Goal: Task Accomplishment & Management: Complete application form

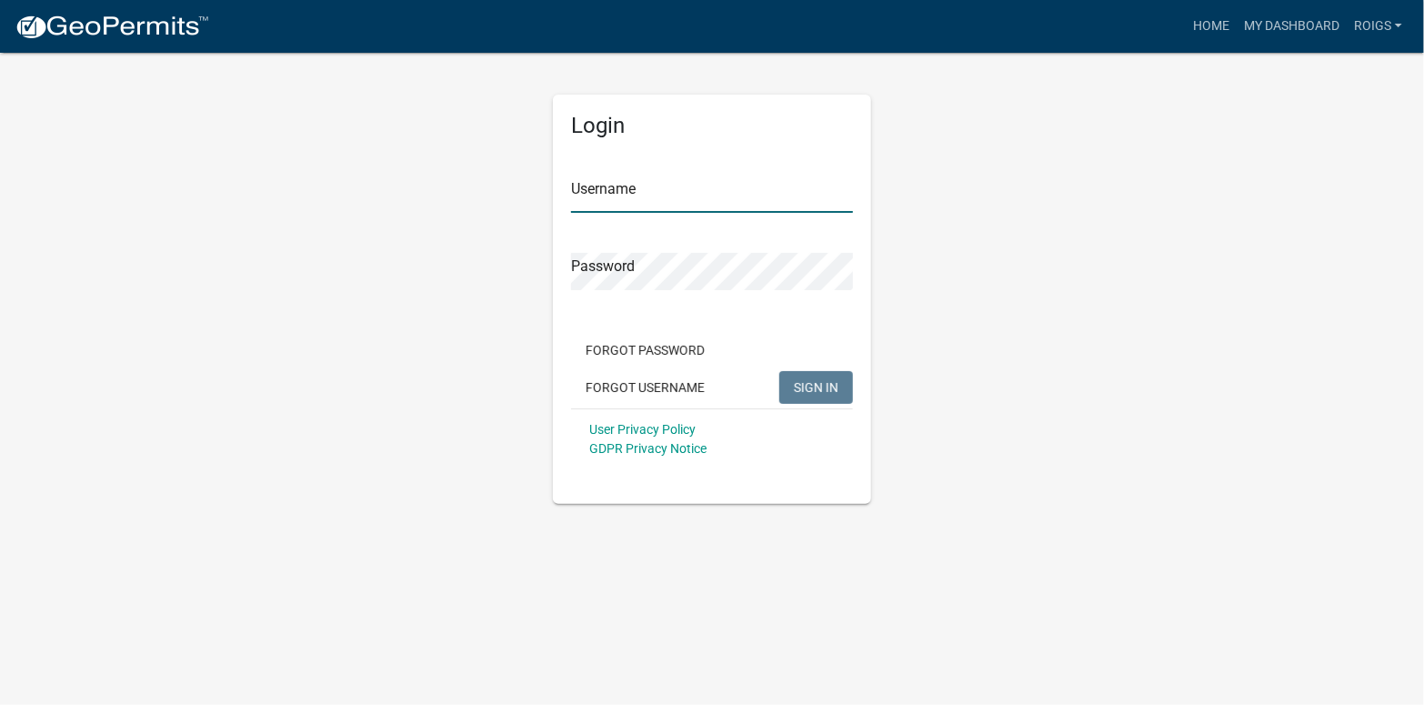
type input "ROIGS"
click at [829, 383] on span "SIGN IN" at bounding box center [816, 386] width 45 height 15
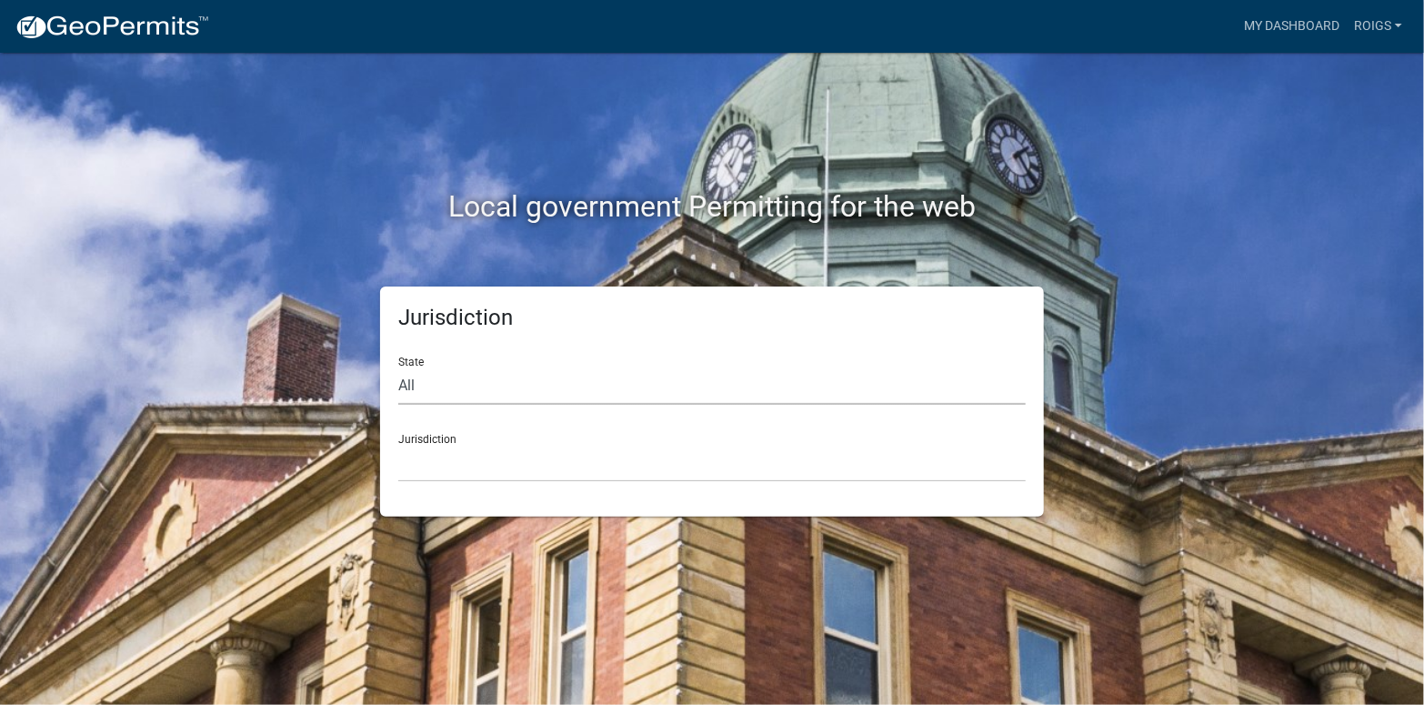
click at [450, 383] on select "All Colorado Georgia Indiana Iowa Kansas Minnesota Ohio South Carolina Wisconsin" at bounding box center [711, 385] width 627 height 37
select select "Minnesota"
click at [398, 367] on select "All Colorado Georgia Indiana Iowa Kansas Minnesota Ohio South Carolina Wisconsin" at bounding box center [711, 385] width 627 height 37
click at [442, 477] on select "Becker County, Minnesota Benton County, Minnesota Carlton County, Minnesota Cit…" at bounding box center [711, 463] width 627 height 37
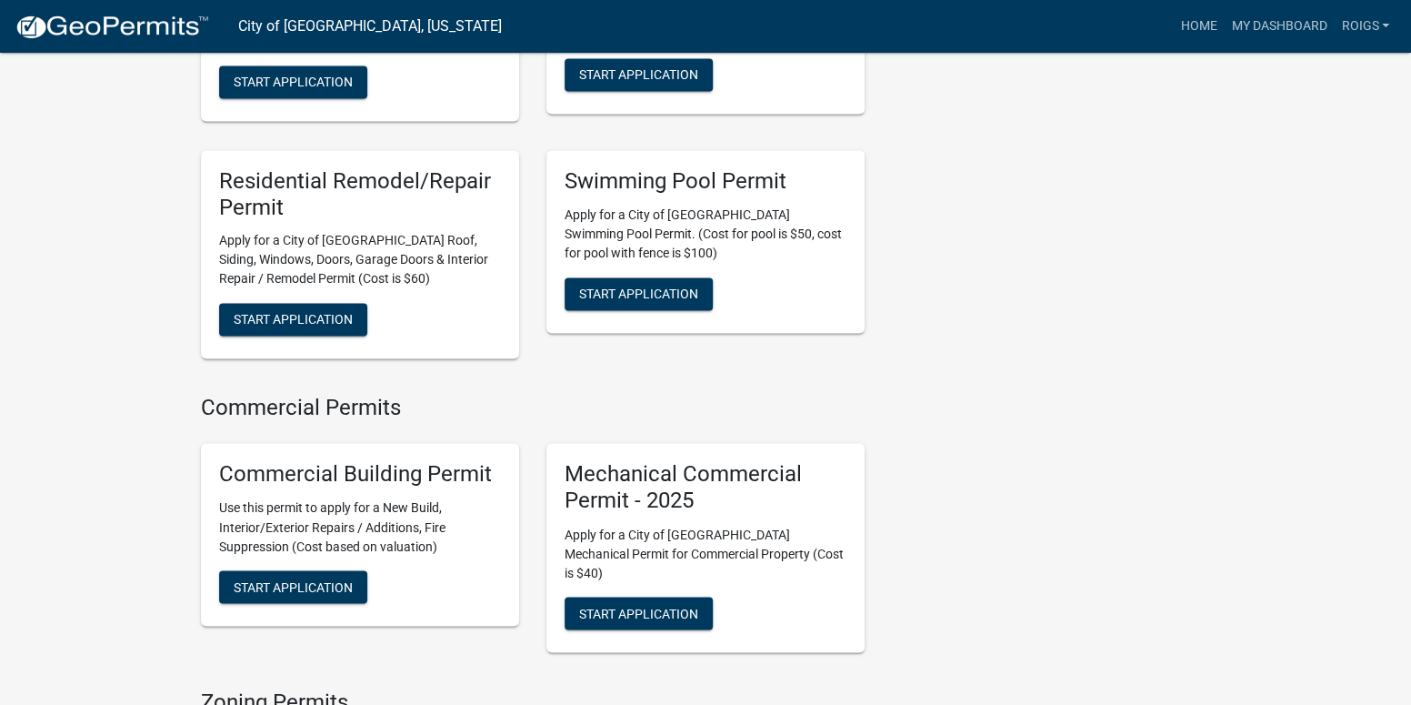
scroll to position [1455, 0]
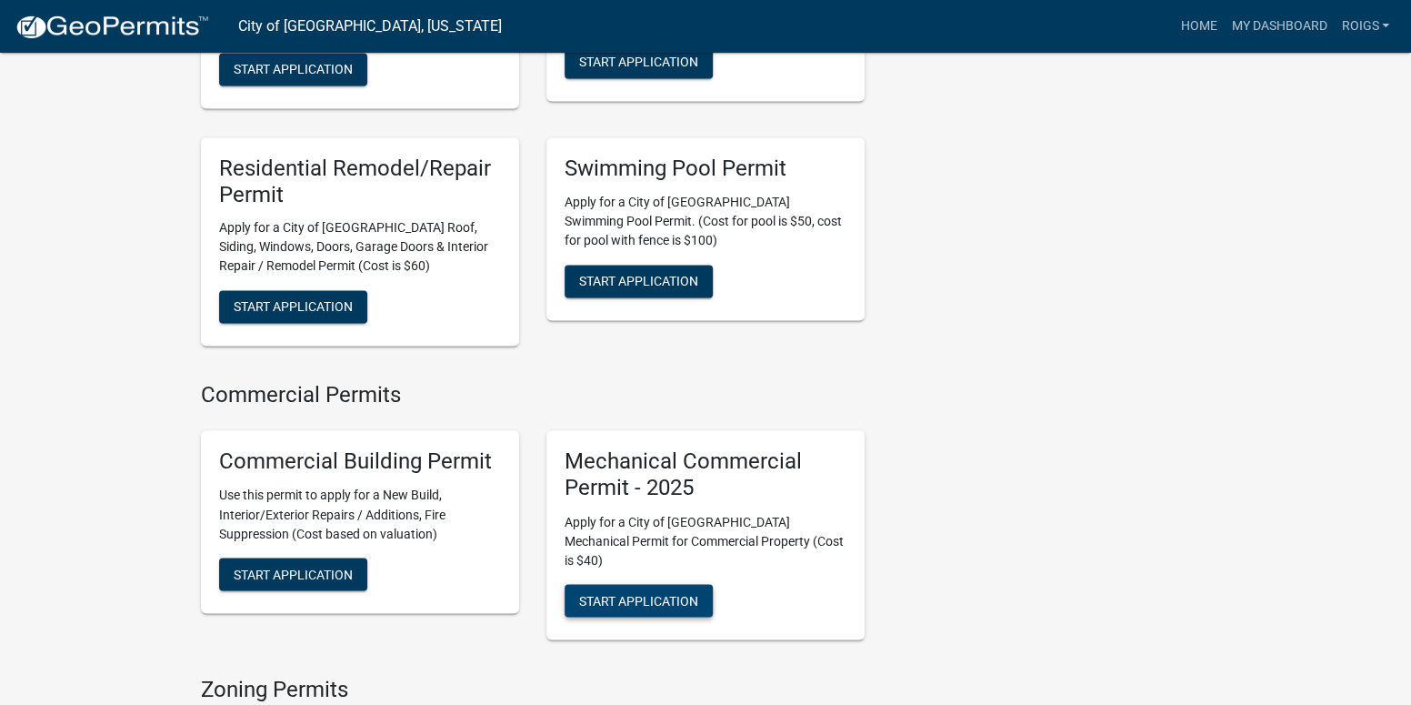
click at [654, 592] on span "Start Application" at bounding box center [638, 599] width 119 height 15
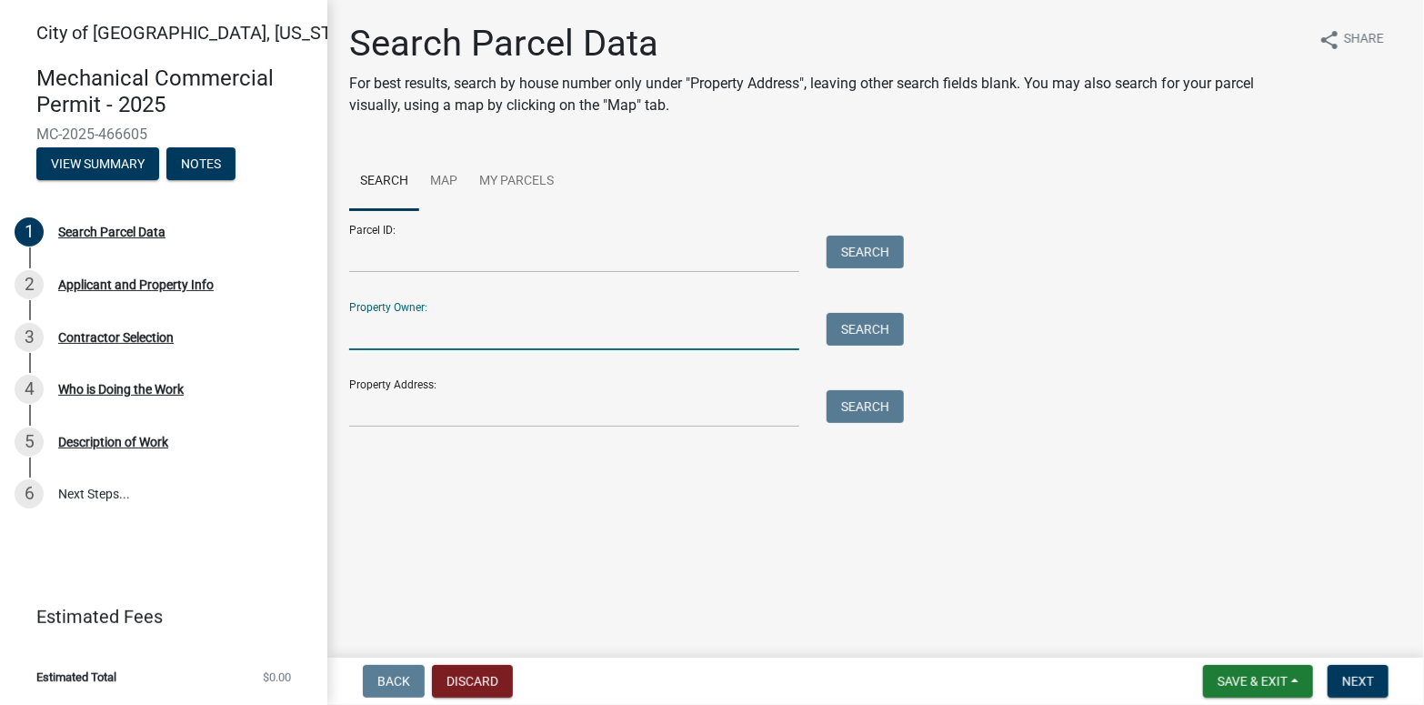
click at [448, 325] on input "Property Owner:" at bounding box center [574, 331] width 450 height 37
type input "AMPI"
click at [868, 341] on button "Search" at bounding box center [864, 329] width 77 height 33
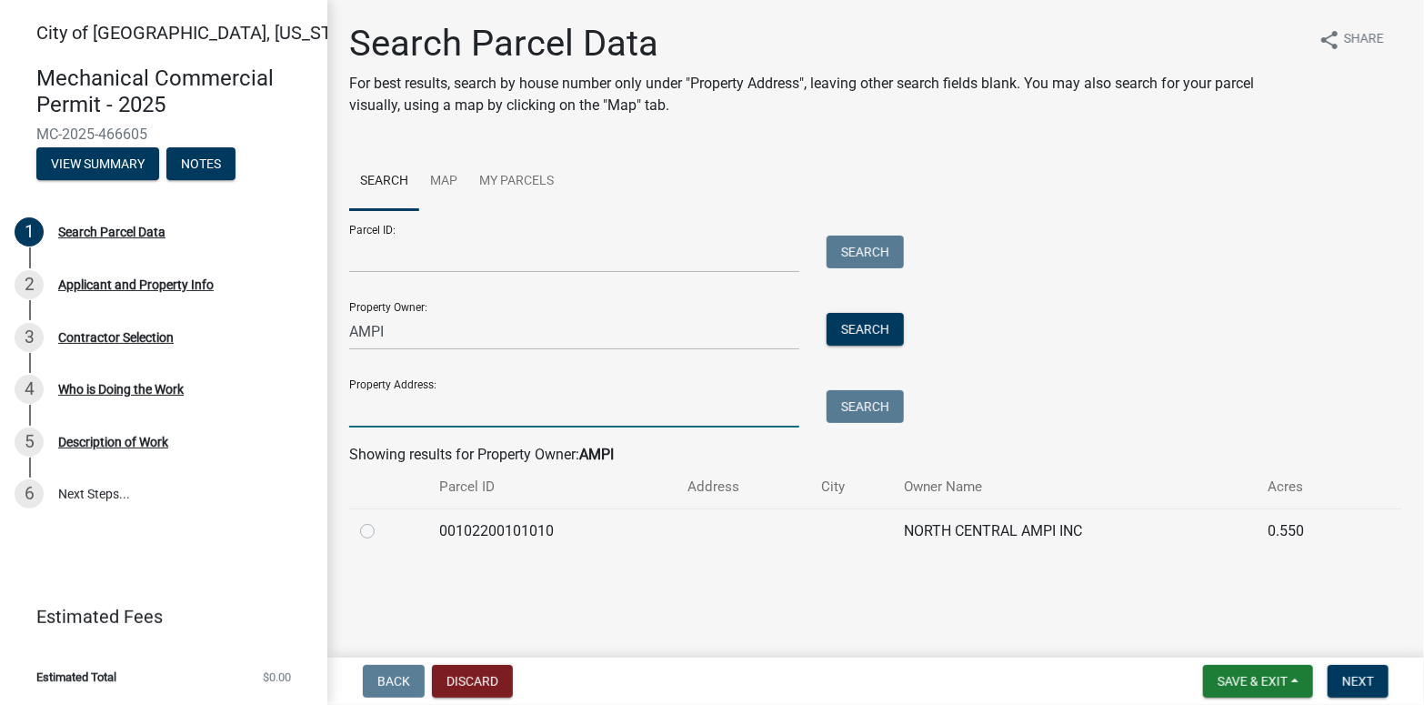
click at [413, 412] on input "Property Address:" at bounding box center [574, 408] width 450 height 37
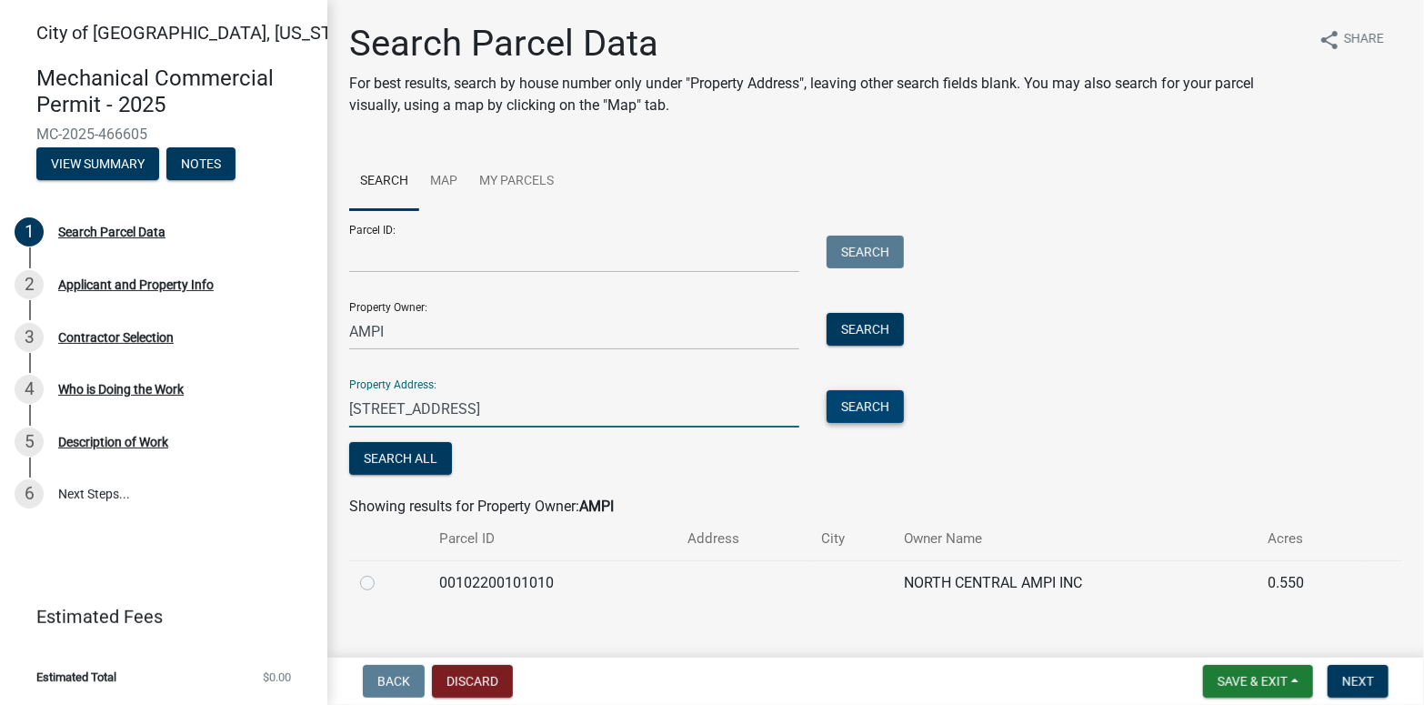
type input "315 N. BROADWAY ST."
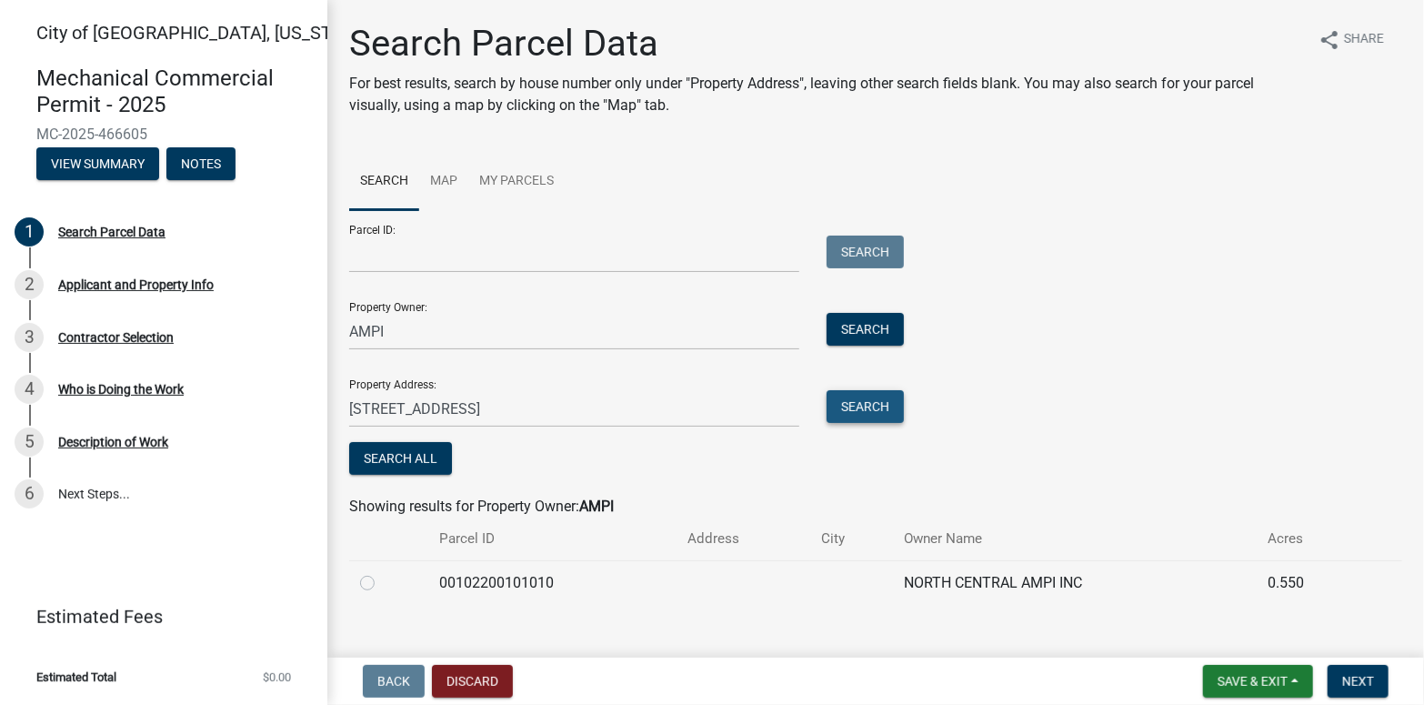
click at [854, 404] on button "Search" at bounding box center [864, 406] width 77 height 33
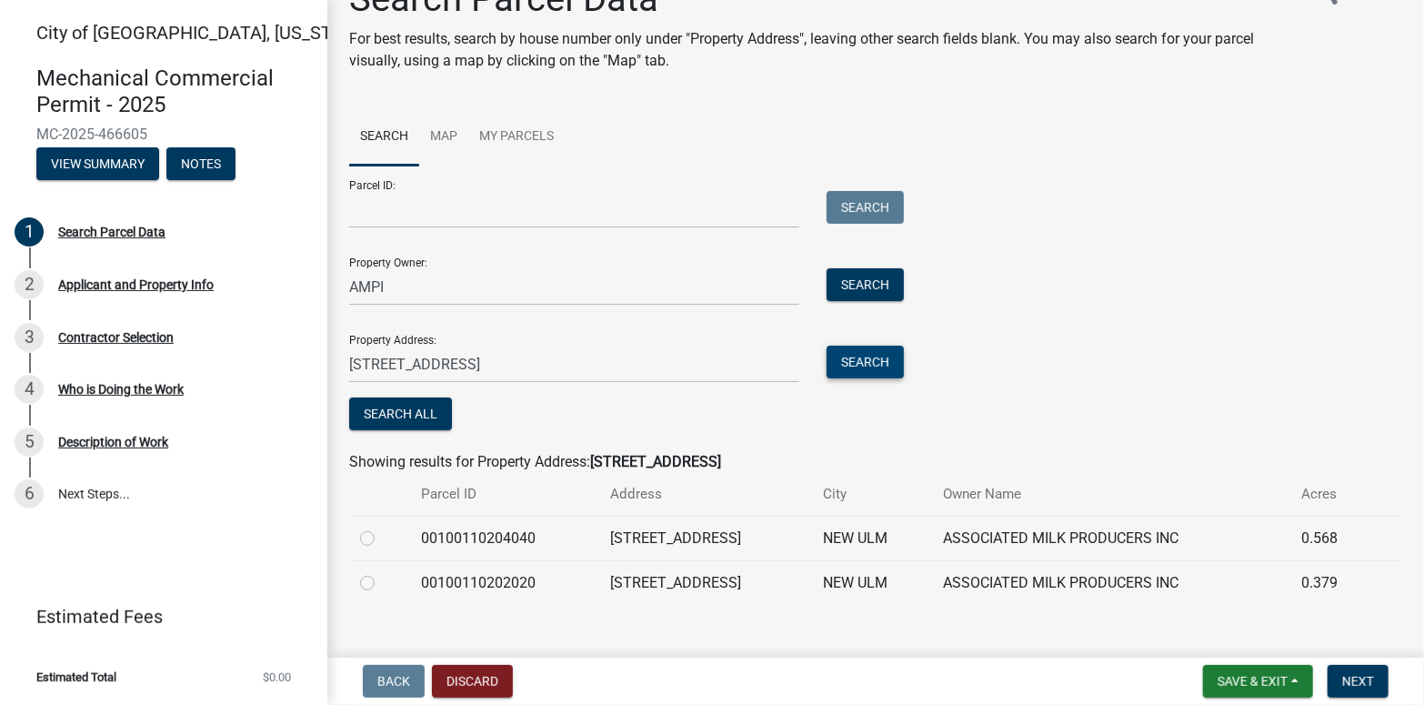
scroll to position [69, 0]
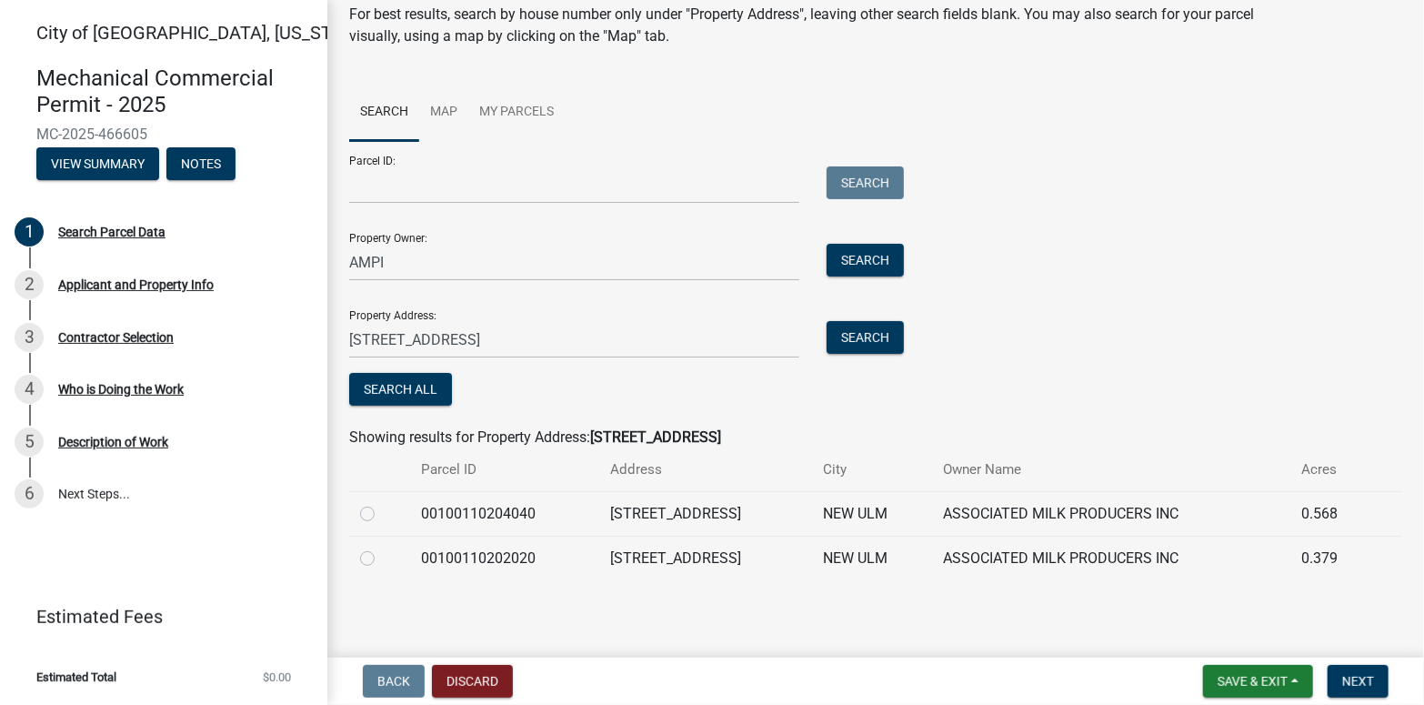
click at [382, 503] on label at bounding box center [382, 503] width 0 height 0
click at [382, 511] on input "radio" at bounding box center [388, 509] width 12 height 12
radio input "true"
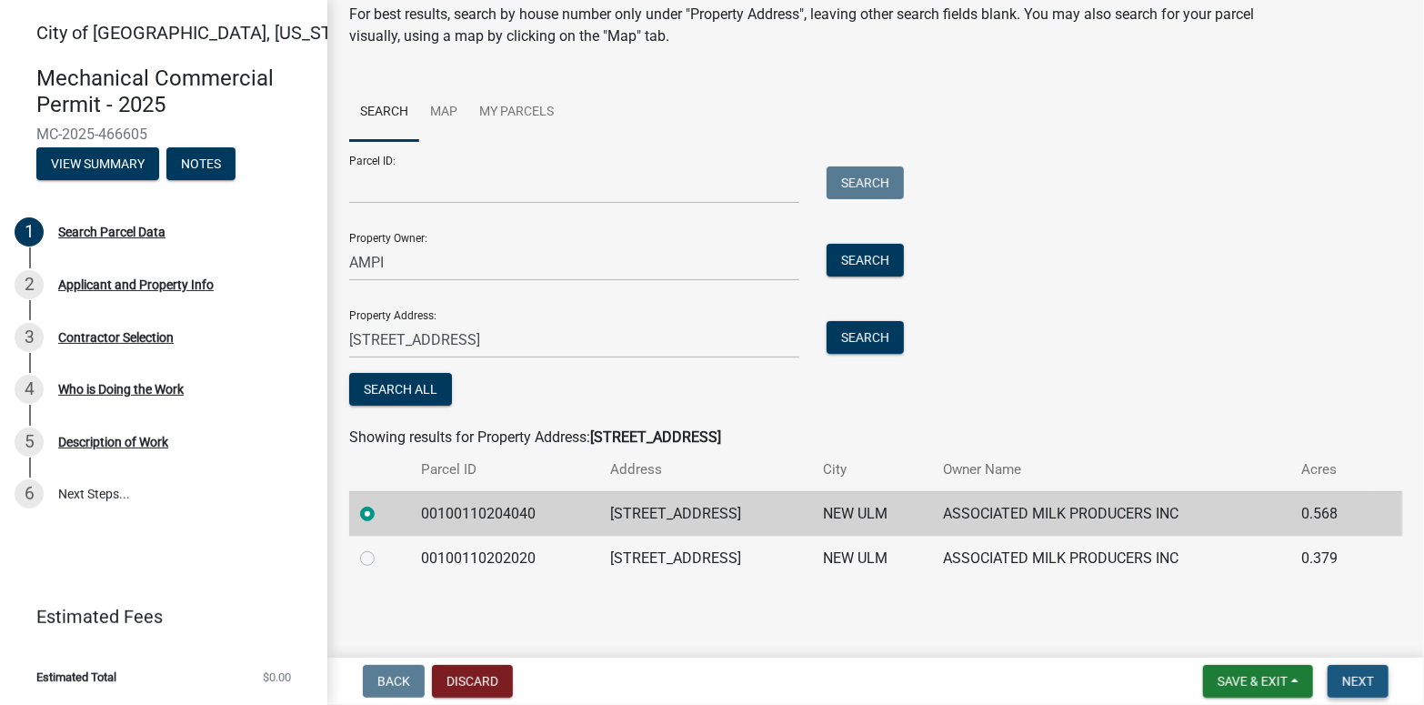
click at [1359, 679] on span "Next" at bounding box center [1358, 681] width 32 height 15
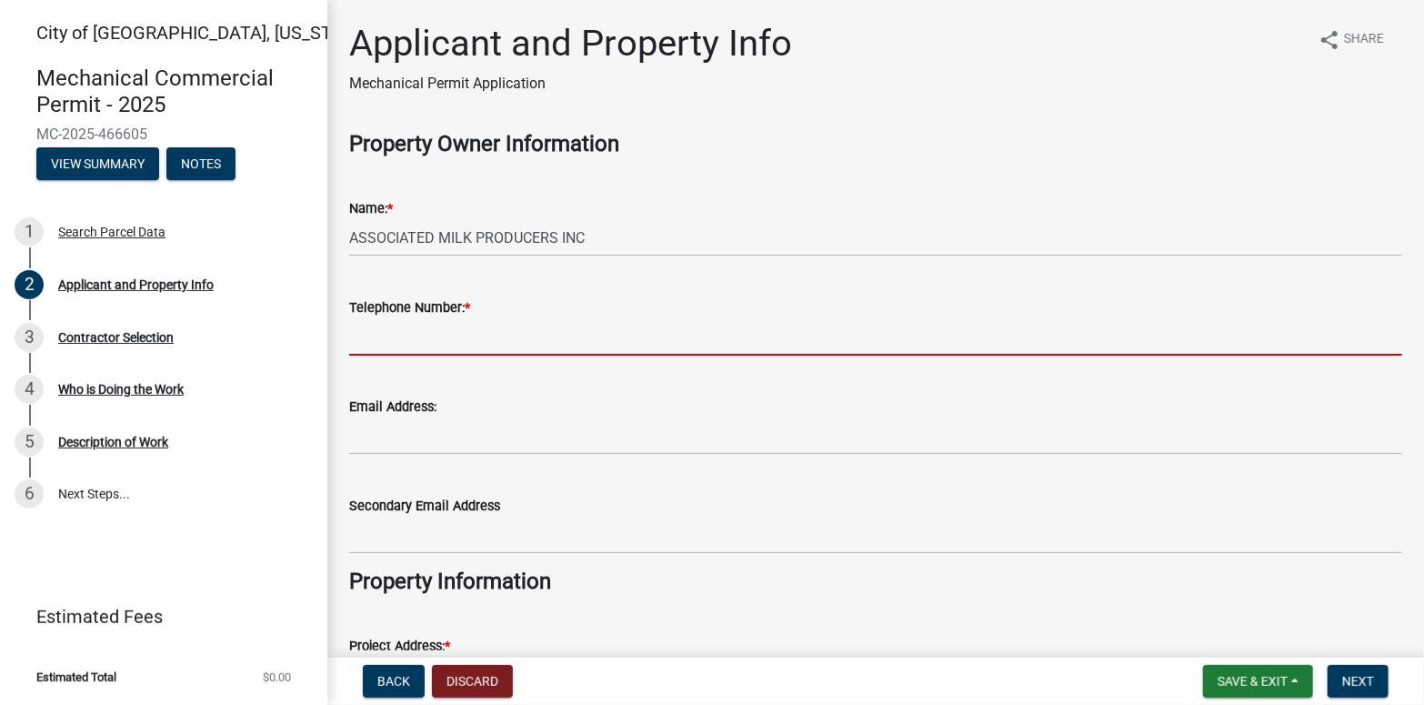
click at [419, 342] on input "Telephone Number: *" at bounding box center [875, 336] width 1053 height 37
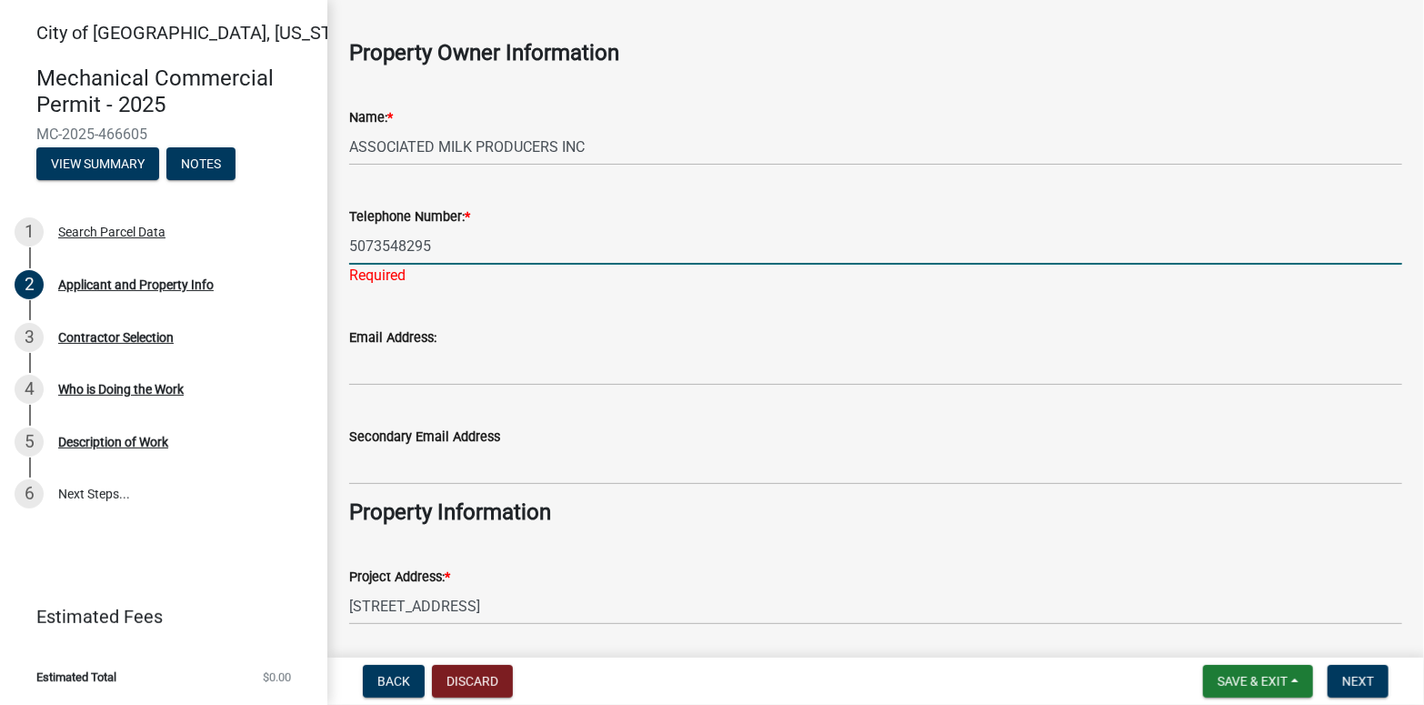
scroll to position [273, 0]
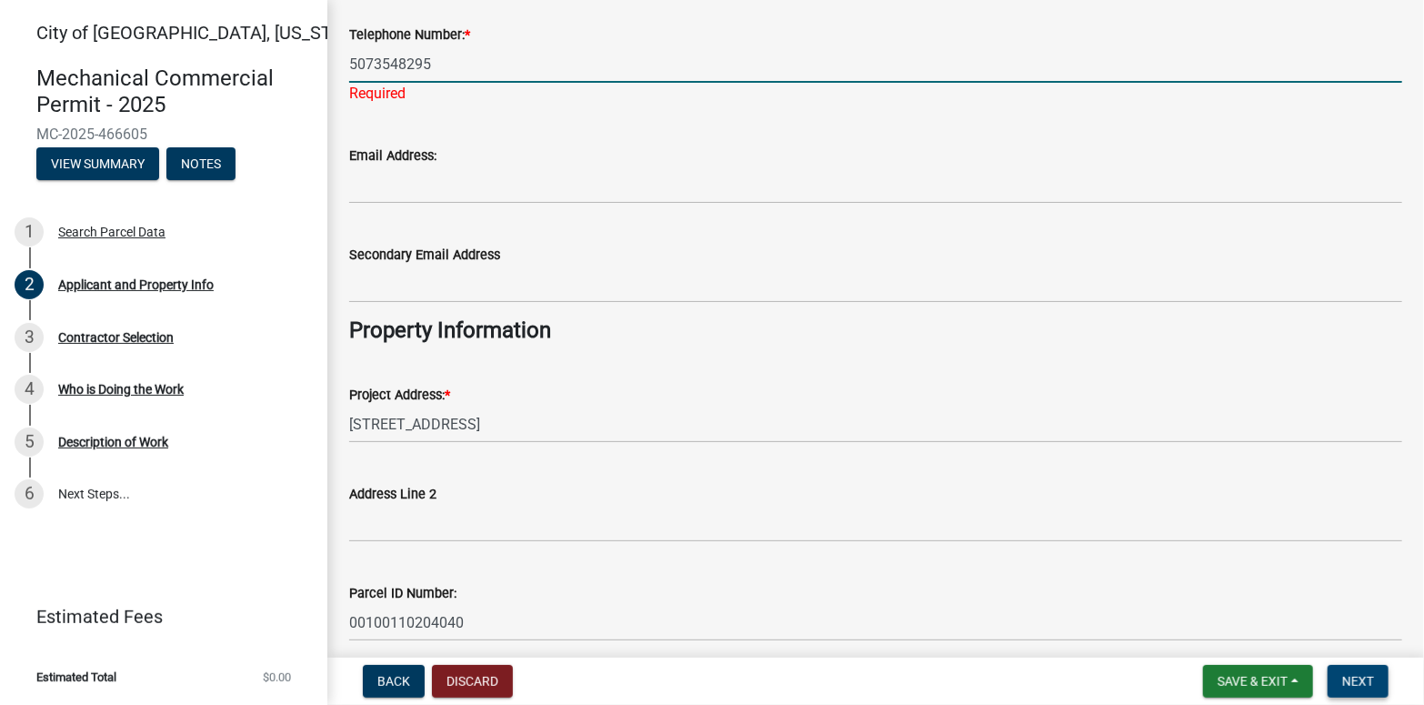
type input "5073548295"
click at [1360, 677] on span "Next" at bounding box center [1358, 681] width 32 height 15
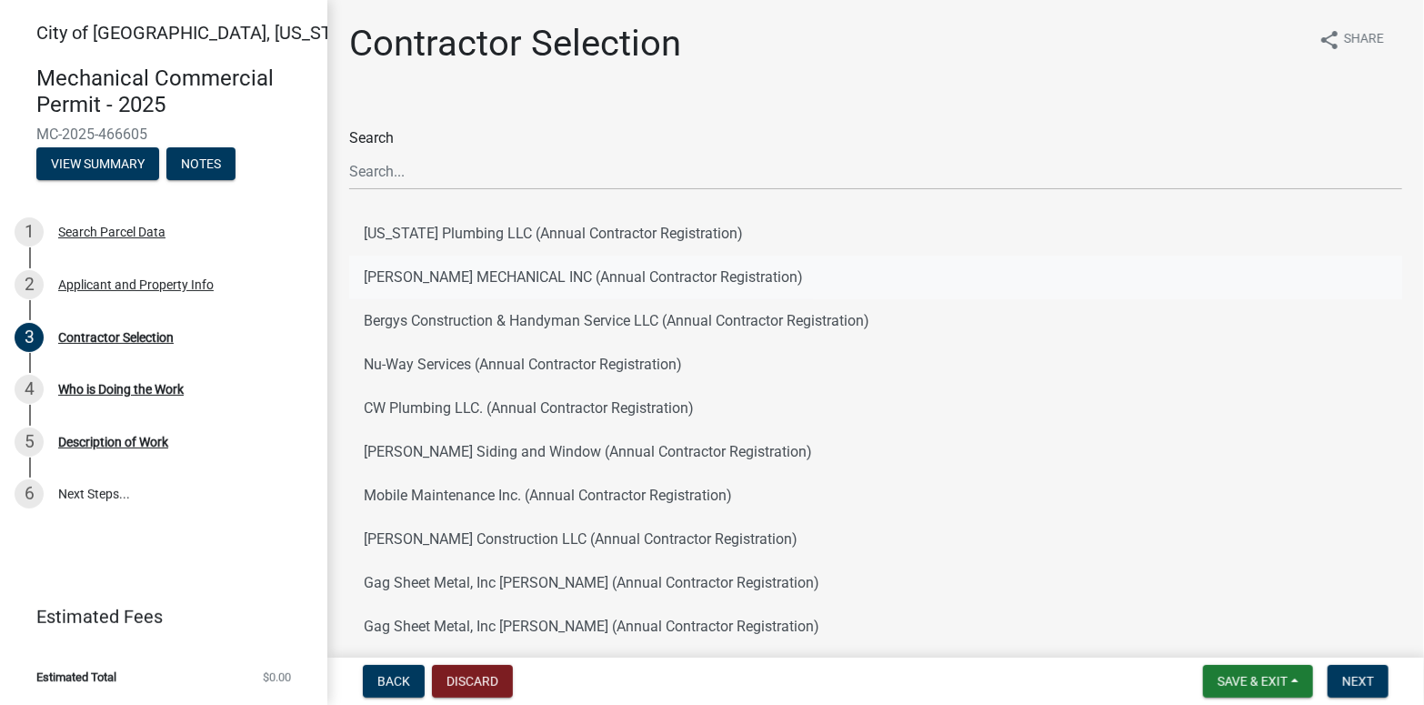
click at [482, 277] on button "KLASSEN MECHANICAL INC (Annual Contractor Registration)" at bounding box center [875, 277] width 1053 height 44
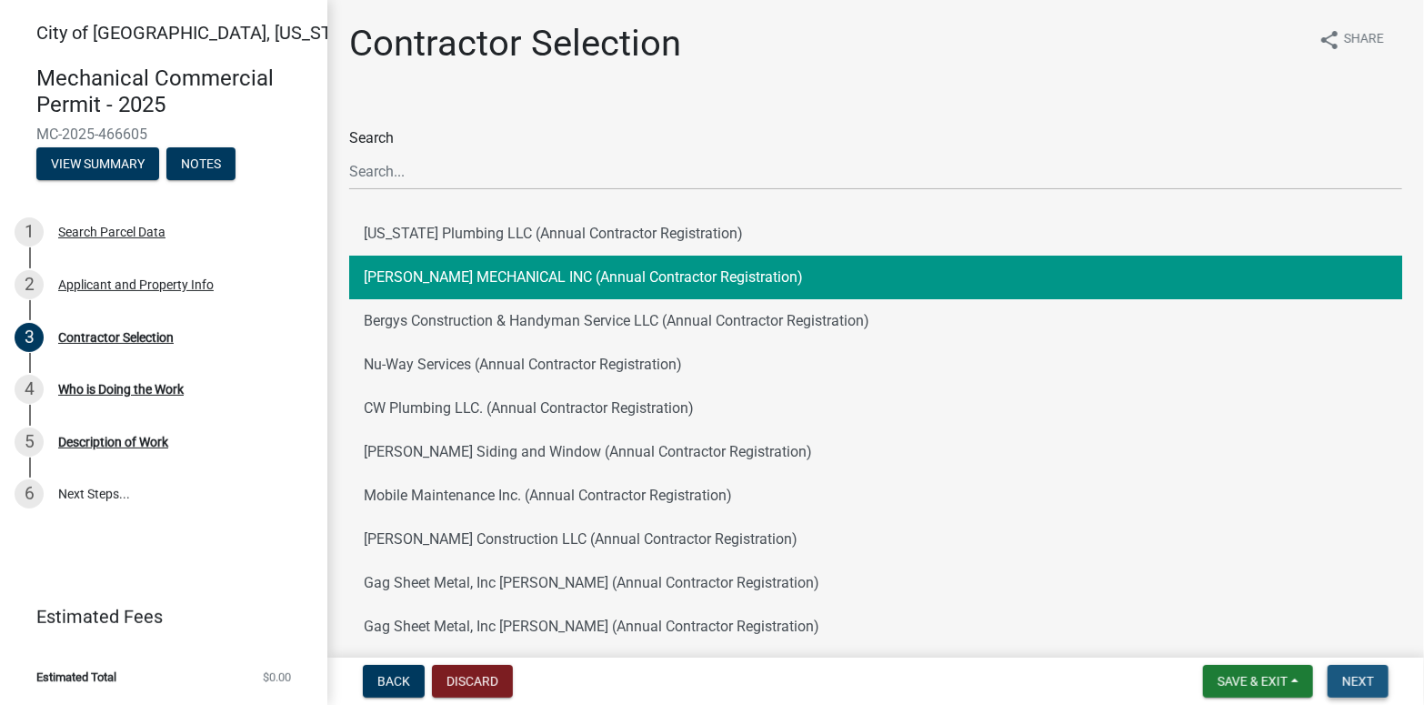
click at [1372, 676] on span "Next" at bounding box center [1358, 681] width 32 height 15
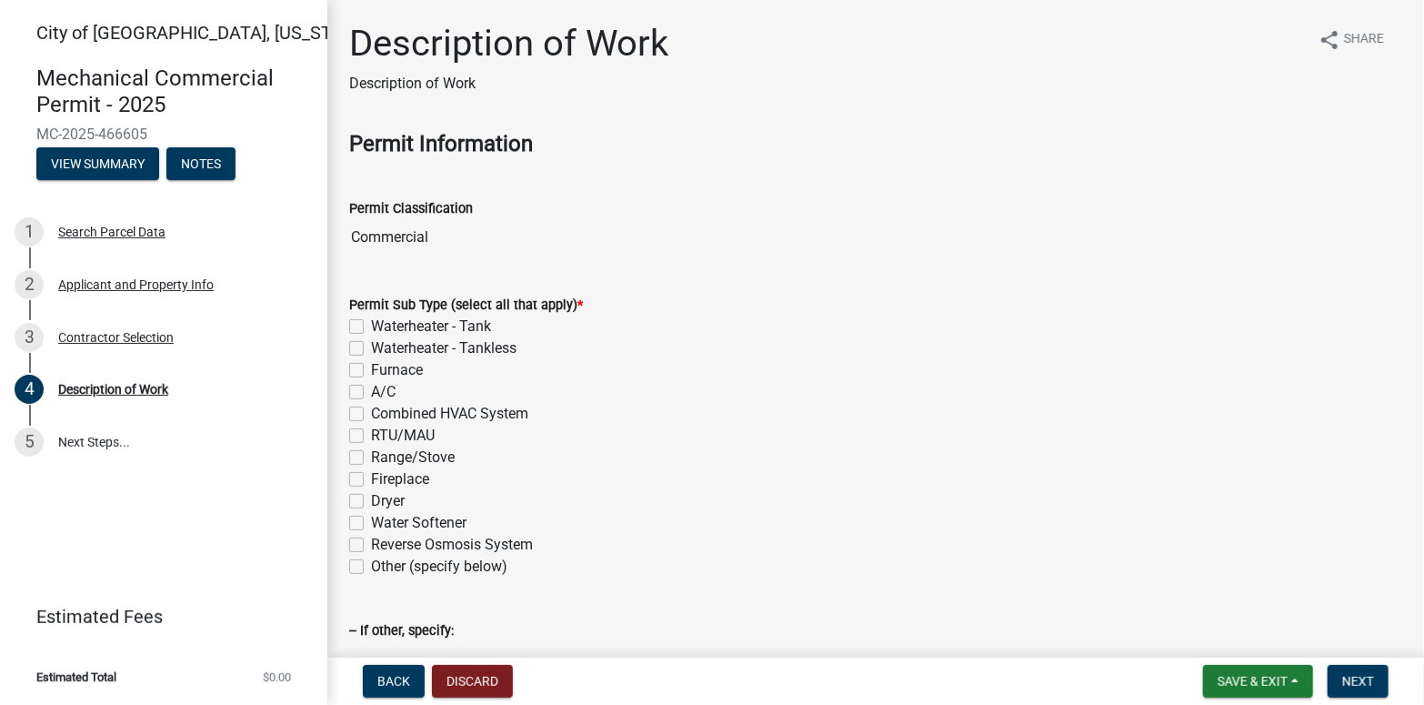
click at [371, 325] on label "Waterheater - Tank" at bounding box center [431, 326] width 120 height 22
click at [371, 325] on input "Waterheater - Tank" at bounding box center [377, 321] width 12 height 12
checkbox input "true"
checkbox input "false"
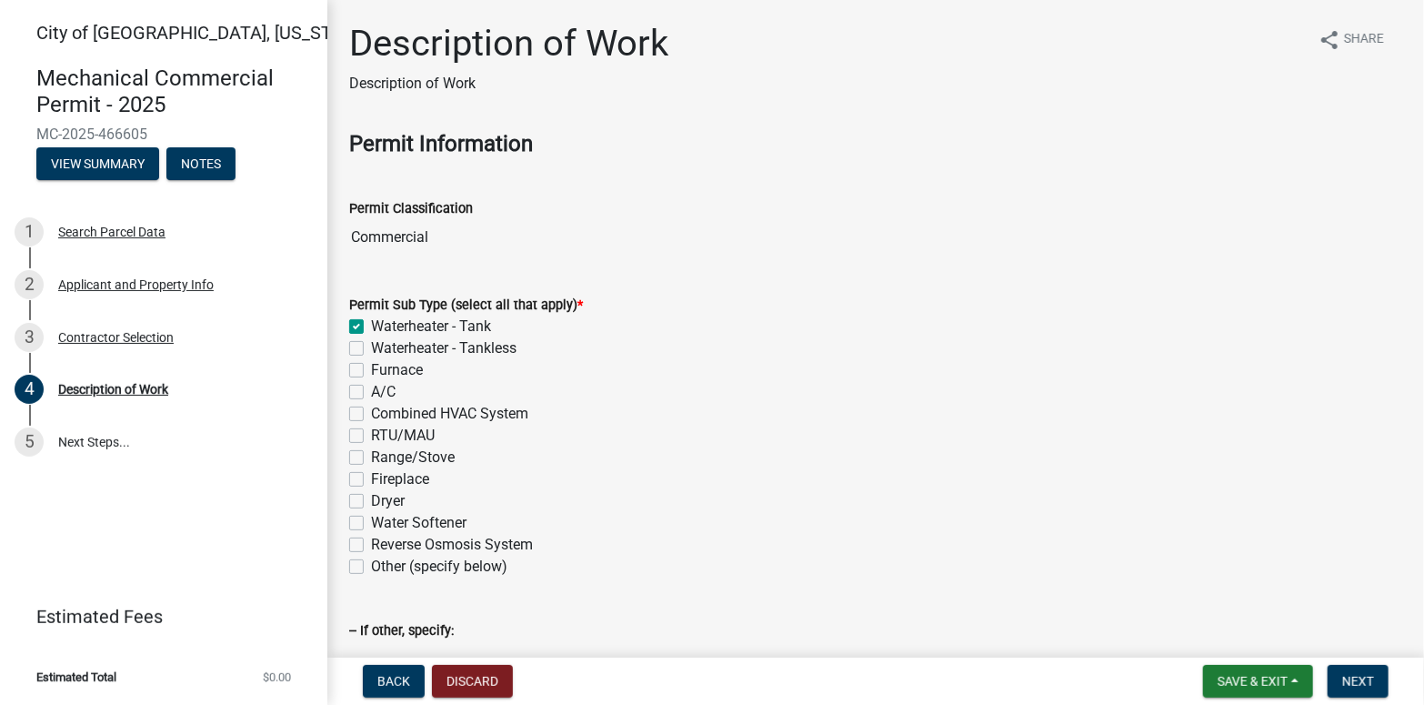
checkbox input "false"
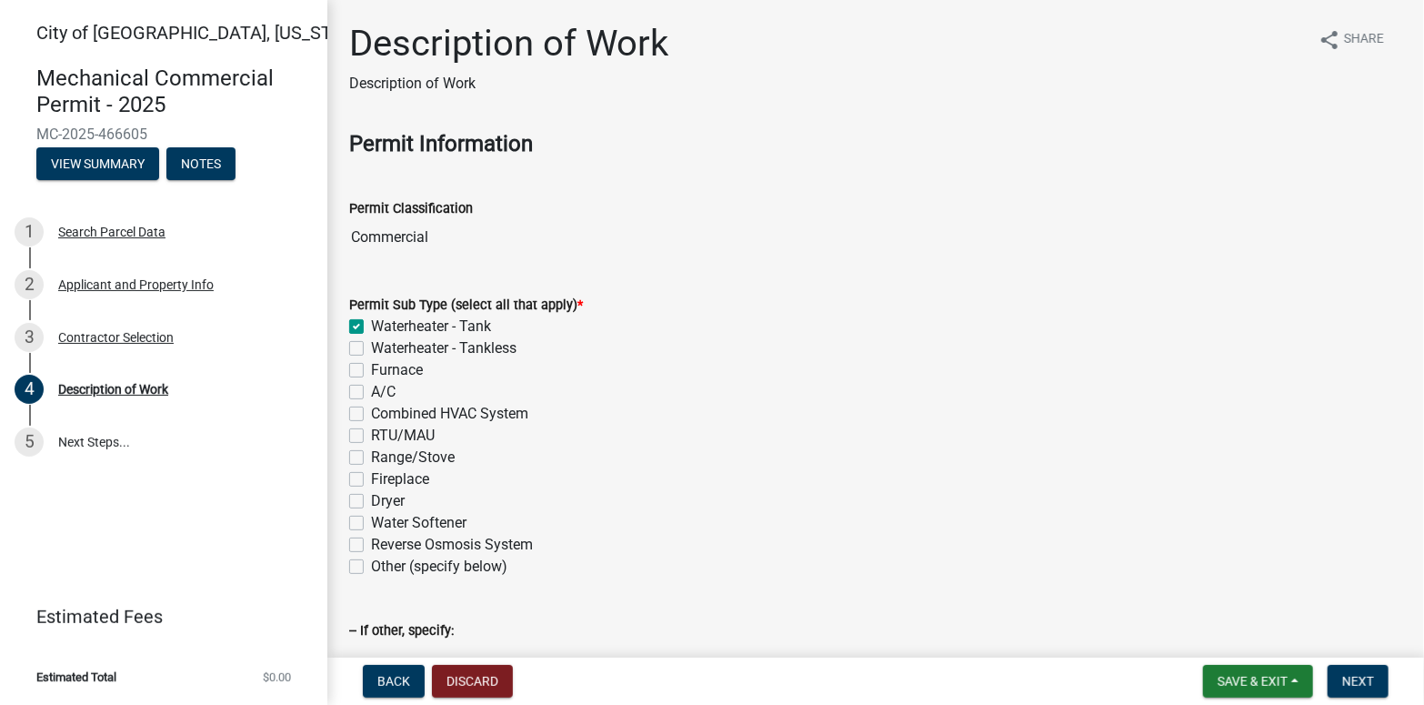
checkbox input "false"
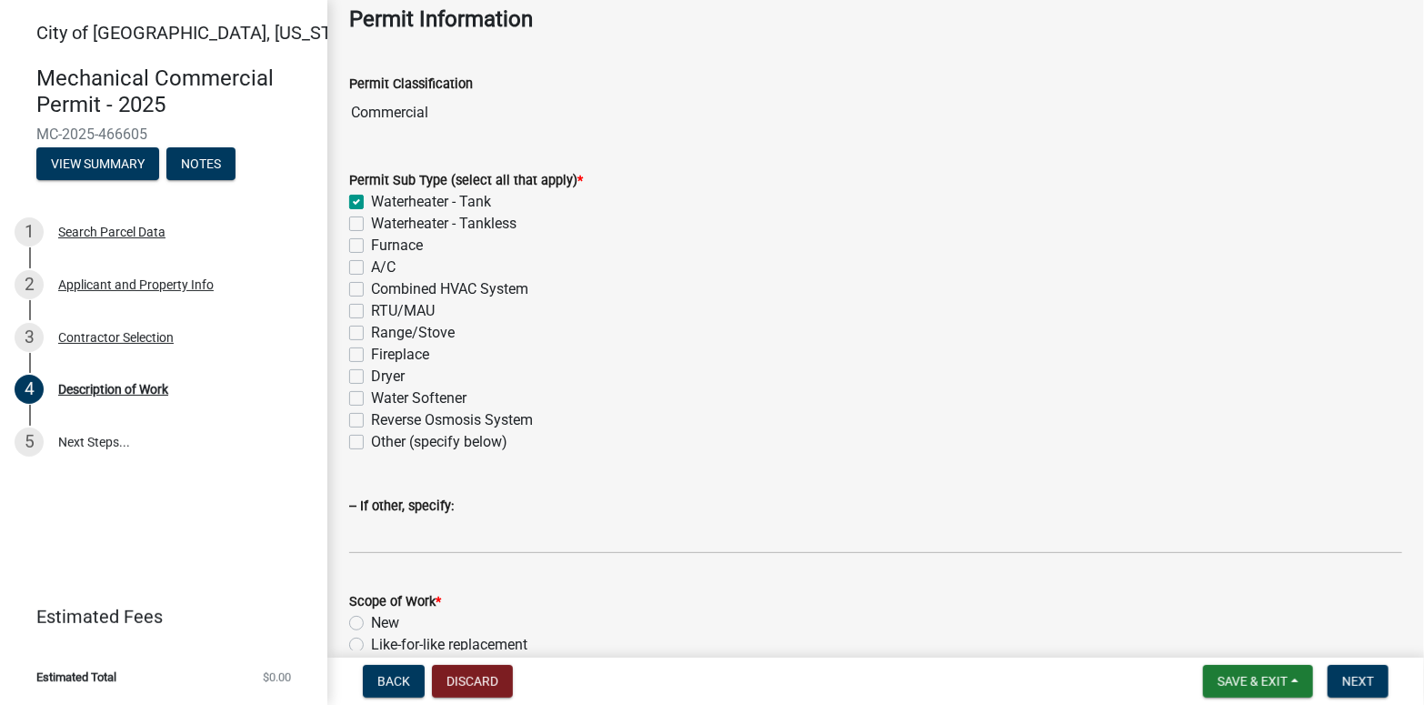
scroll to position [273, 0]
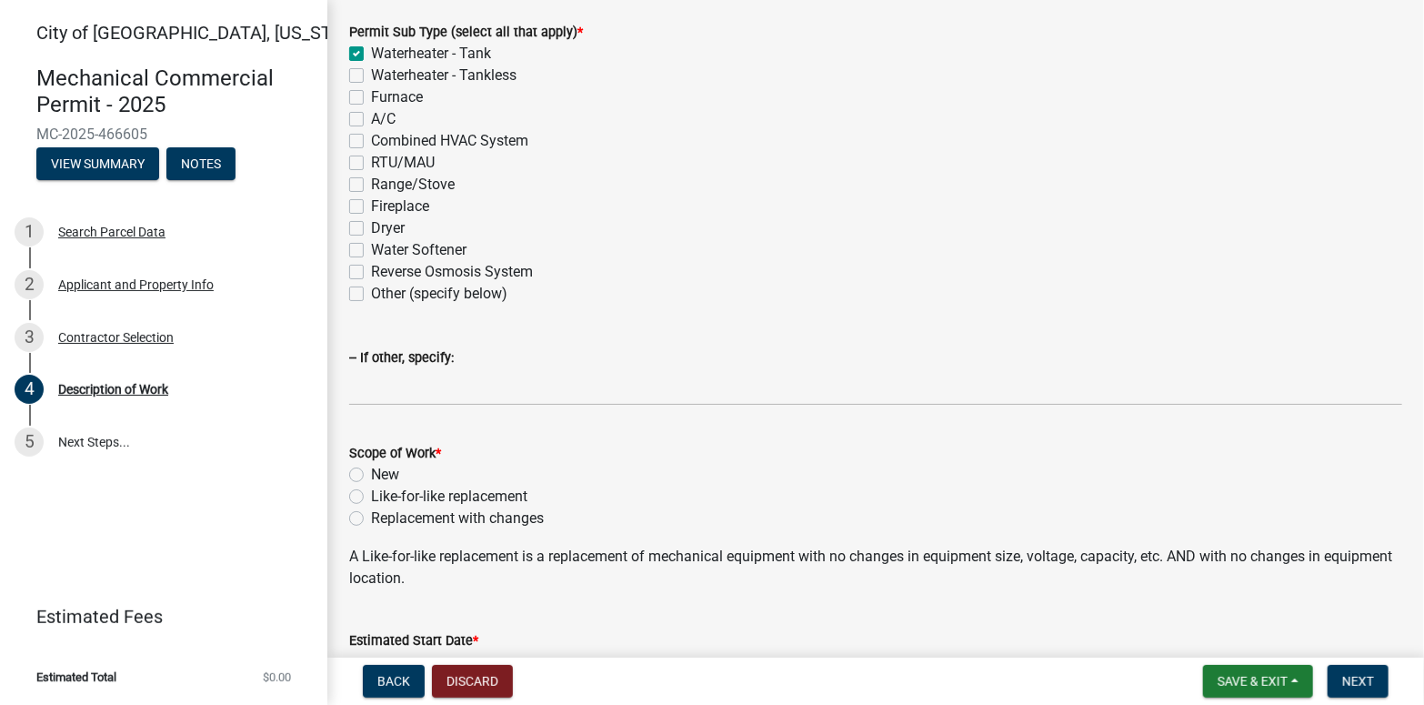
click at [371, 495] on label "Like-for-like replacement" at bounding box center [449, 496] width 156 height 22
click at [371, 495] on input "Like-for-like replacement" at bounding box center [377, 491] width 12 height 12
radio input "true"
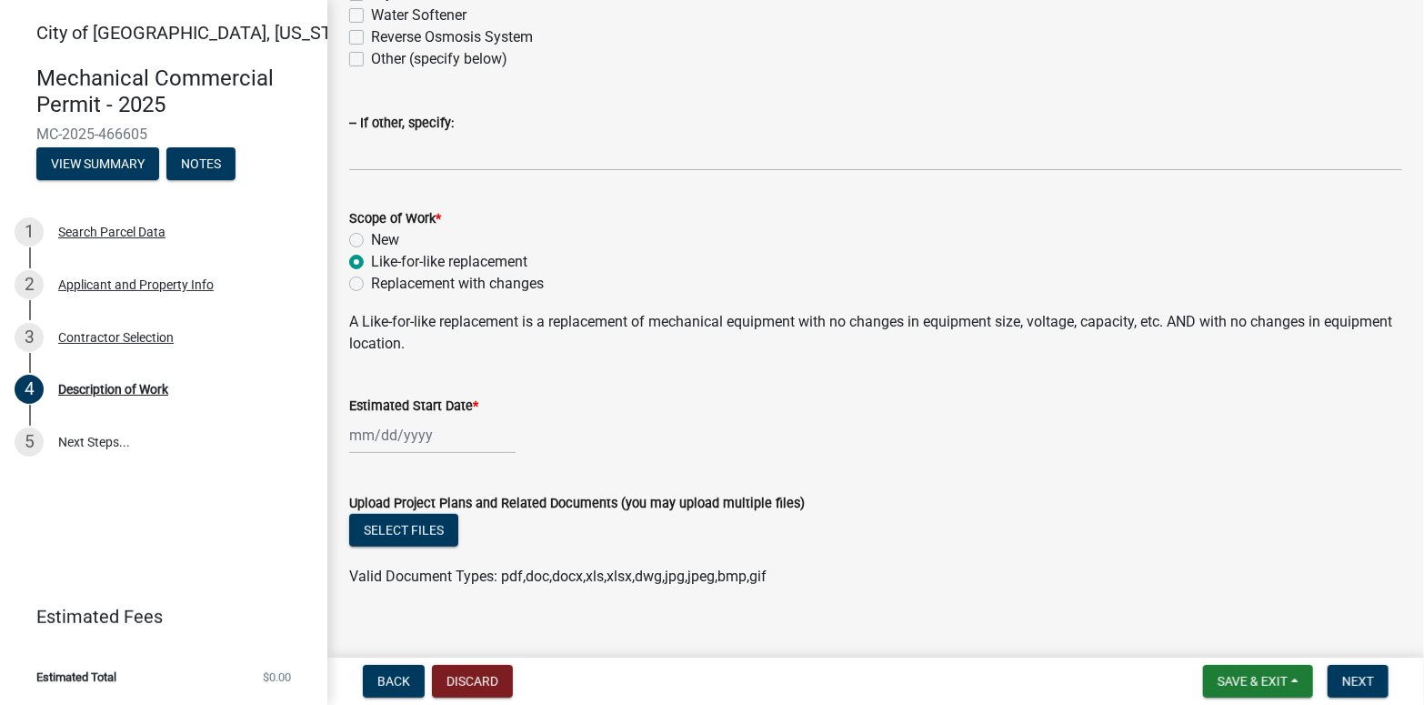
scroll to position [530, 0]
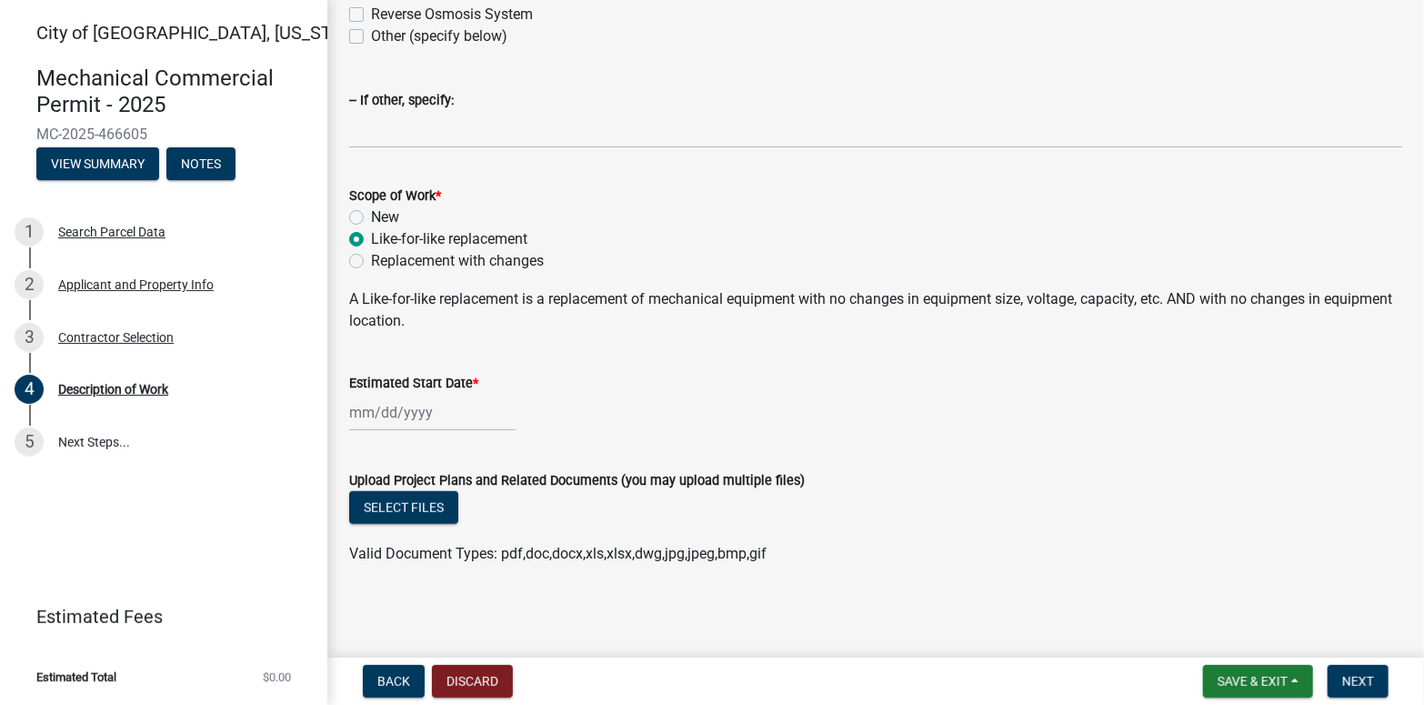
click at [402, 414] on div at bounding box center [432, 412] width 166 height 37
select select "8"
select select "2025"
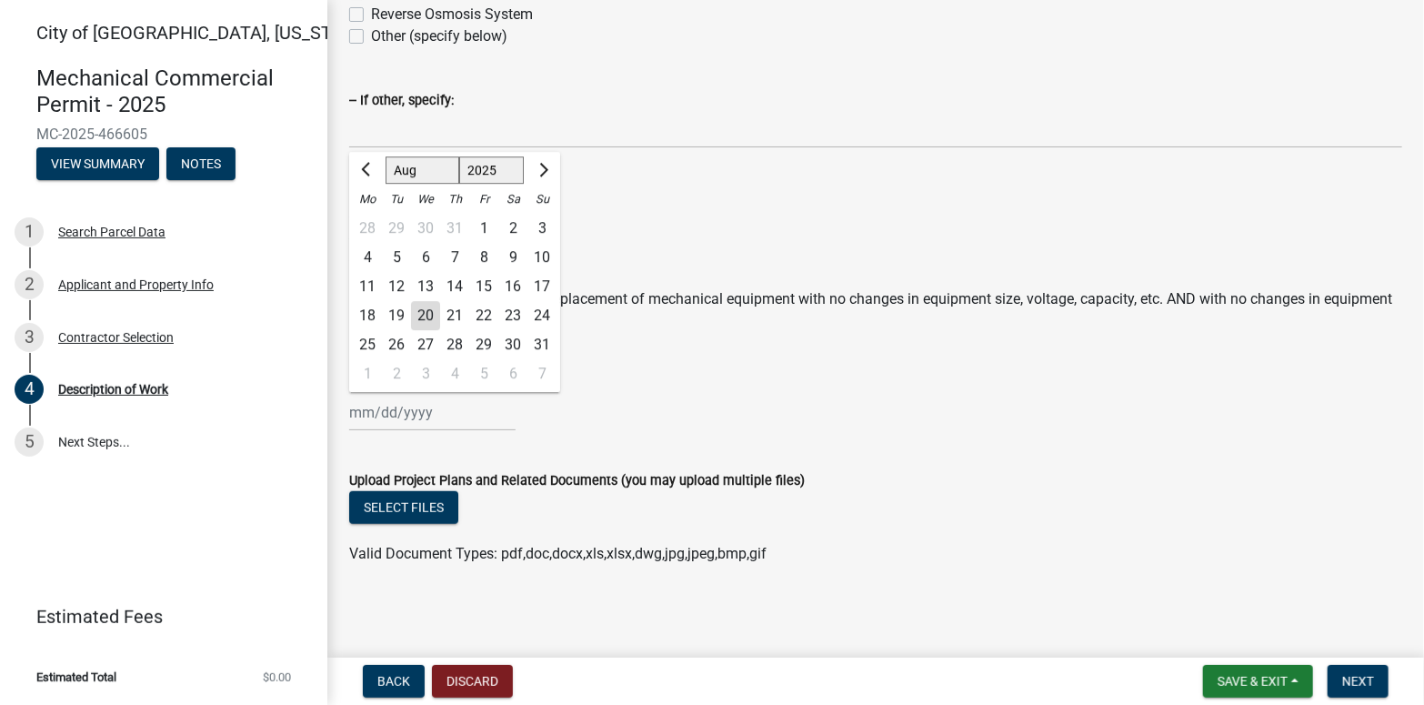
click at [425, 312] on div "20" at bounding box center [425, 315] width 29 height 29
type input "[DATE]"
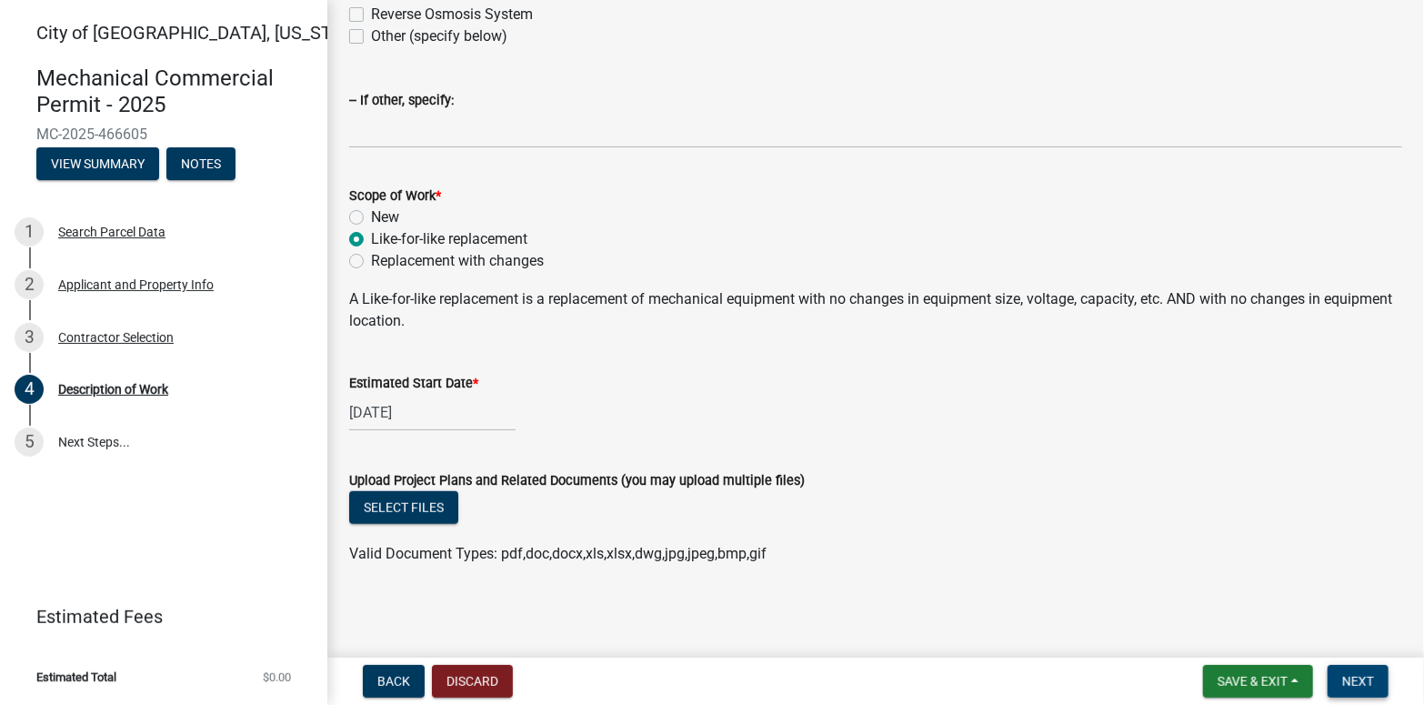
click at [1359, 672] on button "Next" at bounding box center [1357, 681] width 61 height 33
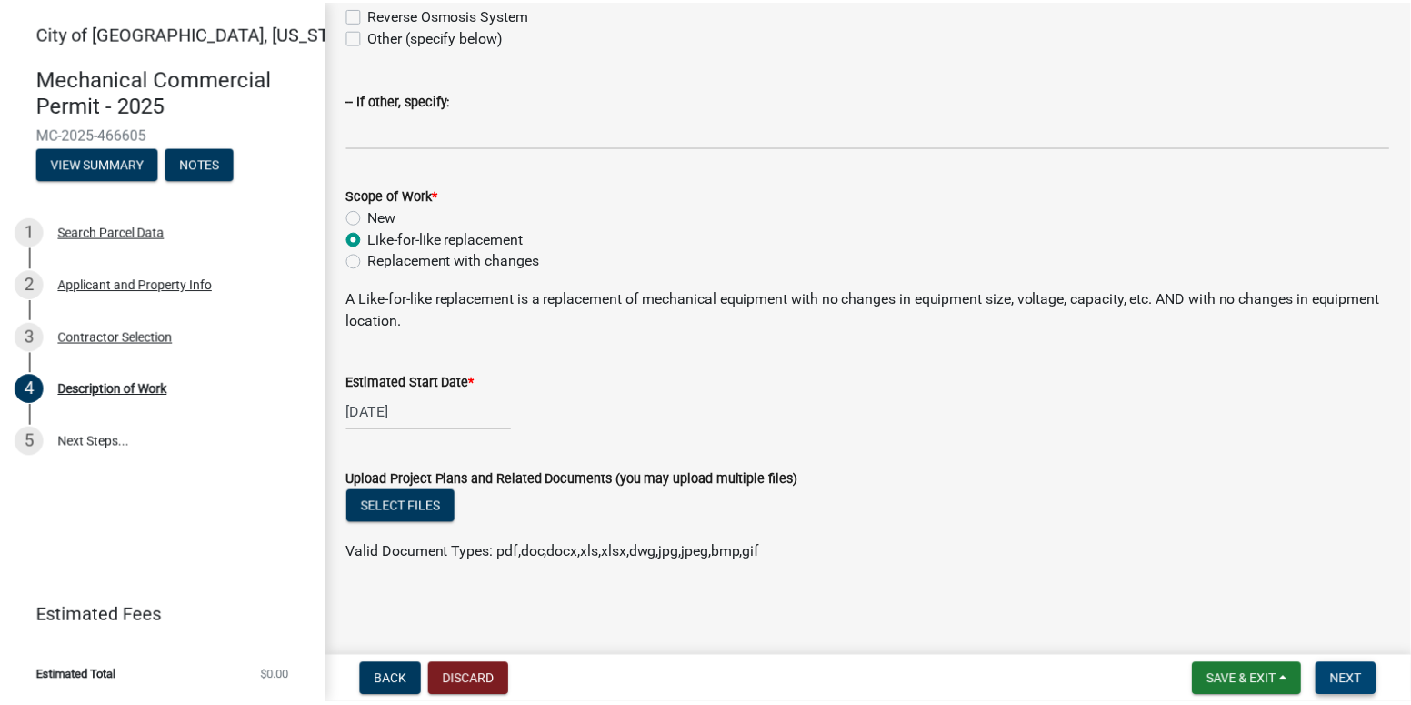
scroll to position [0, 0]
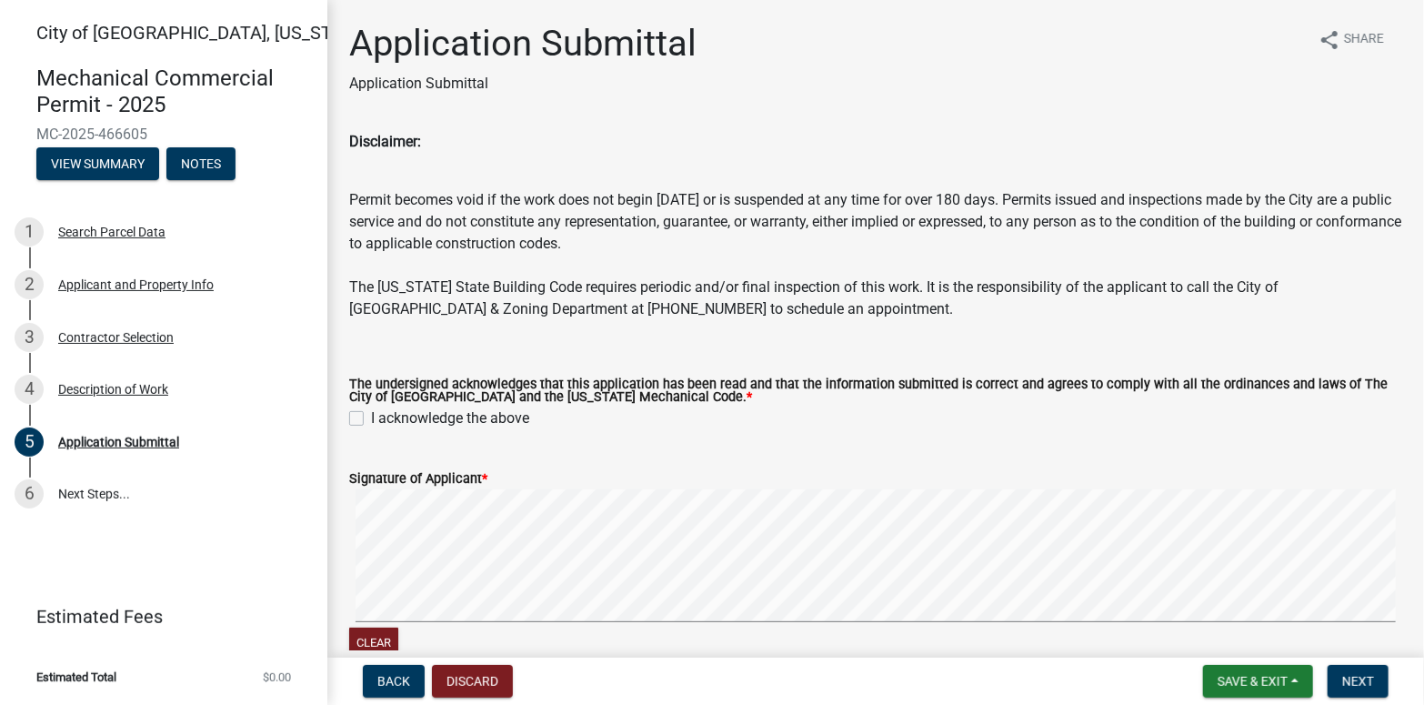
click at [371, 420] on label "I acknowledge the above" at bounding box center [450, 418] width 158 height 22
click at [371, 419] on input "I acknowledge the above" at bounding box center [377, 413] width 12 height 12
checkbox input "true"
click at [1355, 672] on button "Next" at bounding box center [1357, 681] width 61 height 33
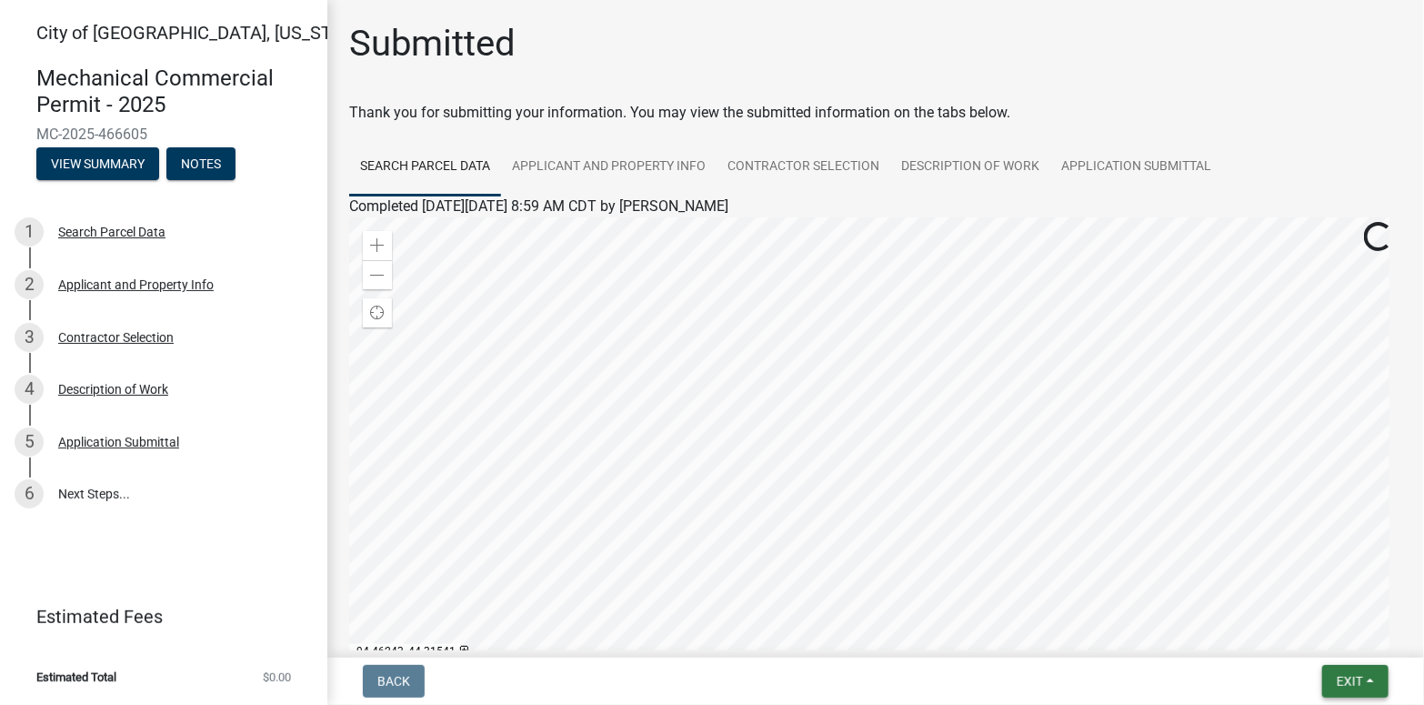
click at [1349, 674] on span "Exit" at bounding box center [1349, 681] width 26 height 15
click at [1329, 631] on button "Save & Exit" at bounding box center [1315, 634] width 145 height 44
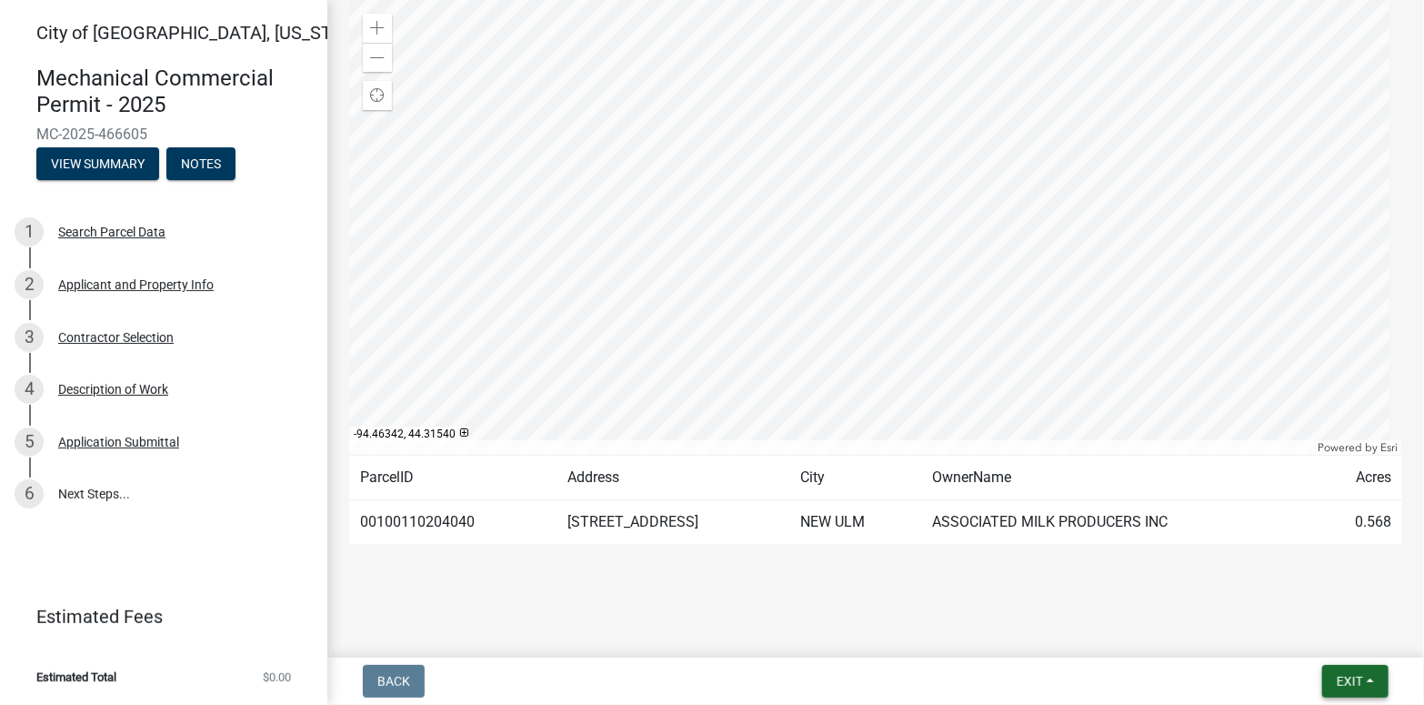
click at [1364, 675] on button "Exit" at bounding box center [1355, 681] width 66 height 33
click at [962, 609] on main "Submitted Thank you for submitting your information. You may view the submitted…" at bounding box center [875, 325] width 1096 height 650
